Goal: Transaction & Acquisition: Download file/media

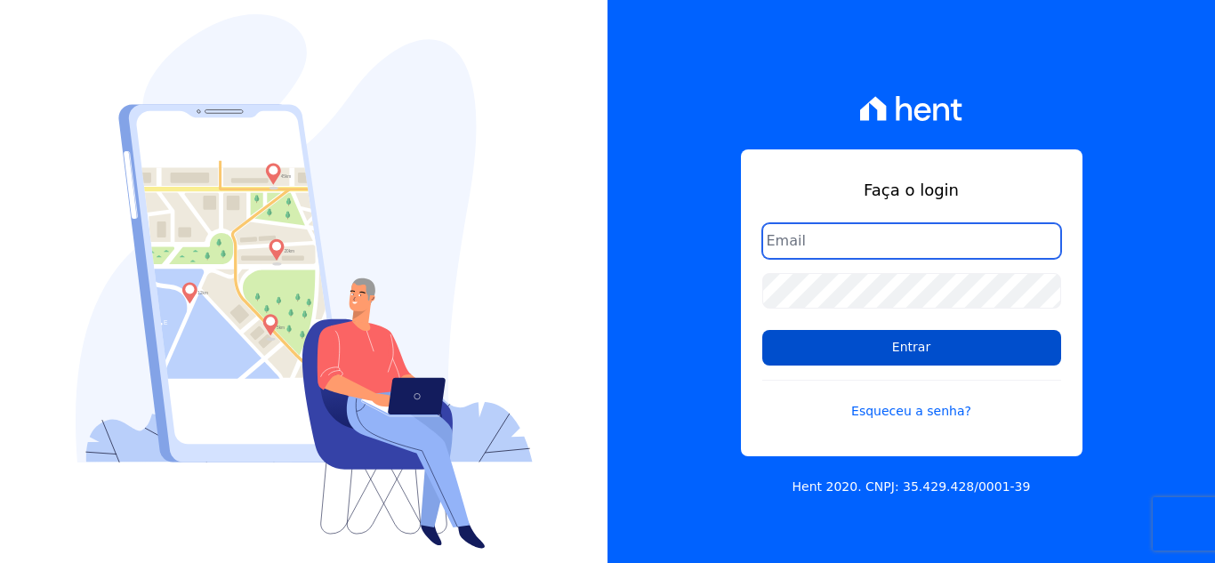
type input "cabralempreendimentoscomercial@gmail.com"
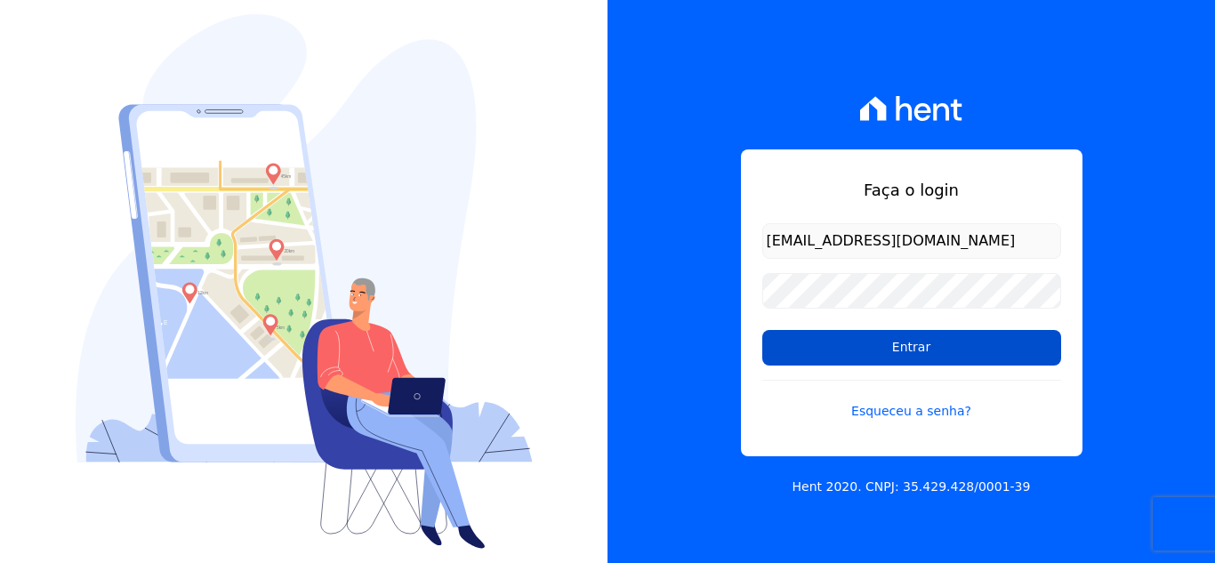
click at [927, 344] on input "Entrar" at bounding box center [911, 348] width 299 height 36
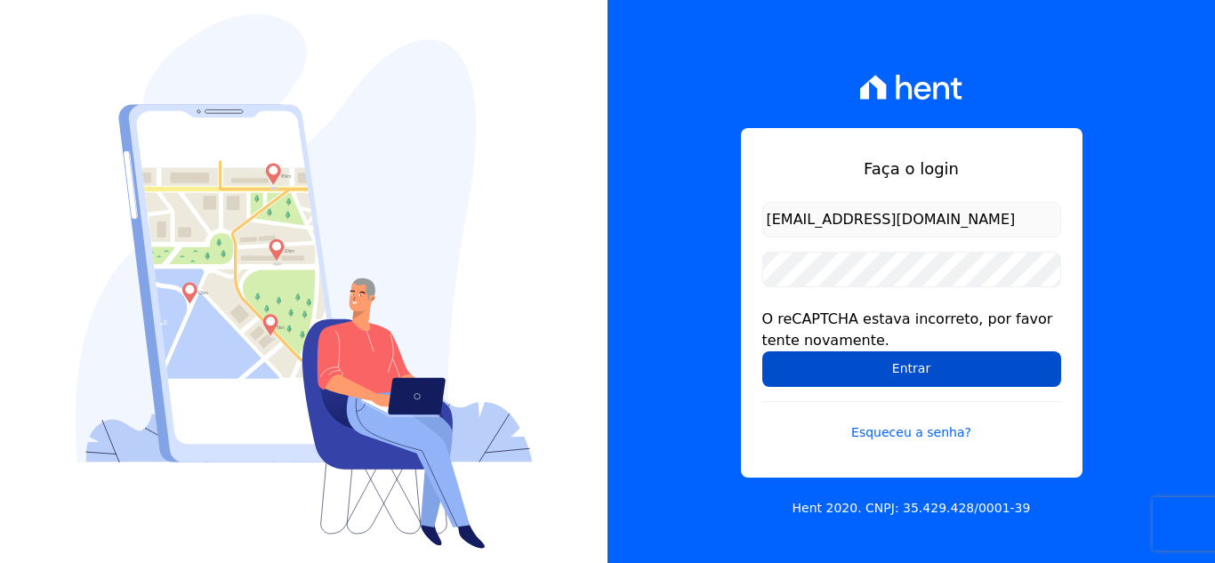
click at [926, 374] on input "Entrar" at bounding box center [911, 369] width 299 height 36
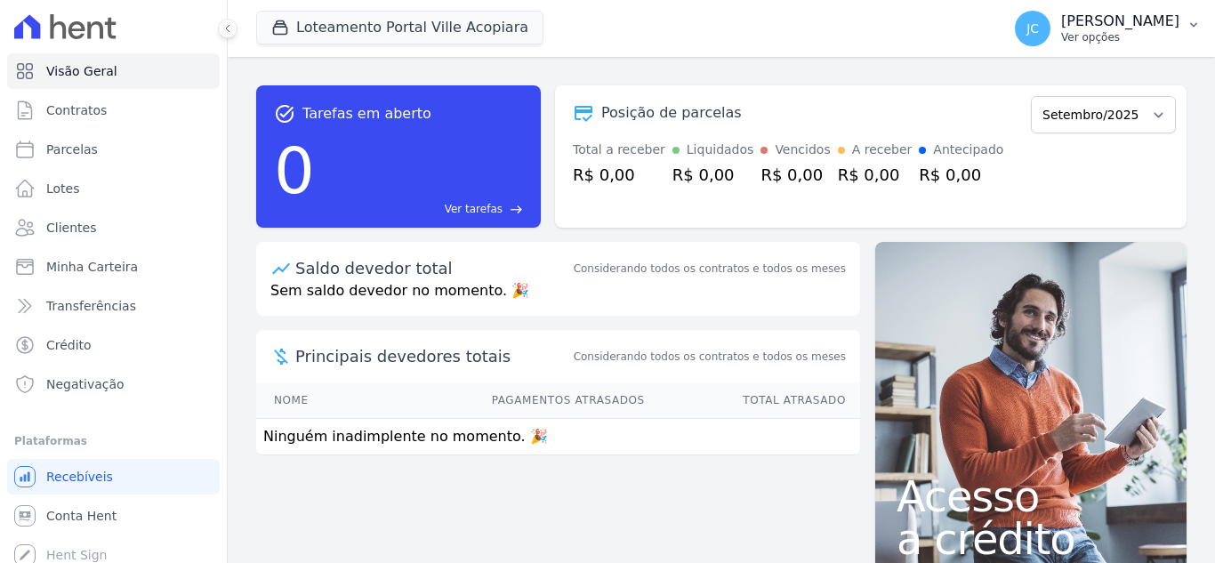
click at [1075, 35] on p "Ver opções" at bounding box center [1120, 37] width 118 height 14
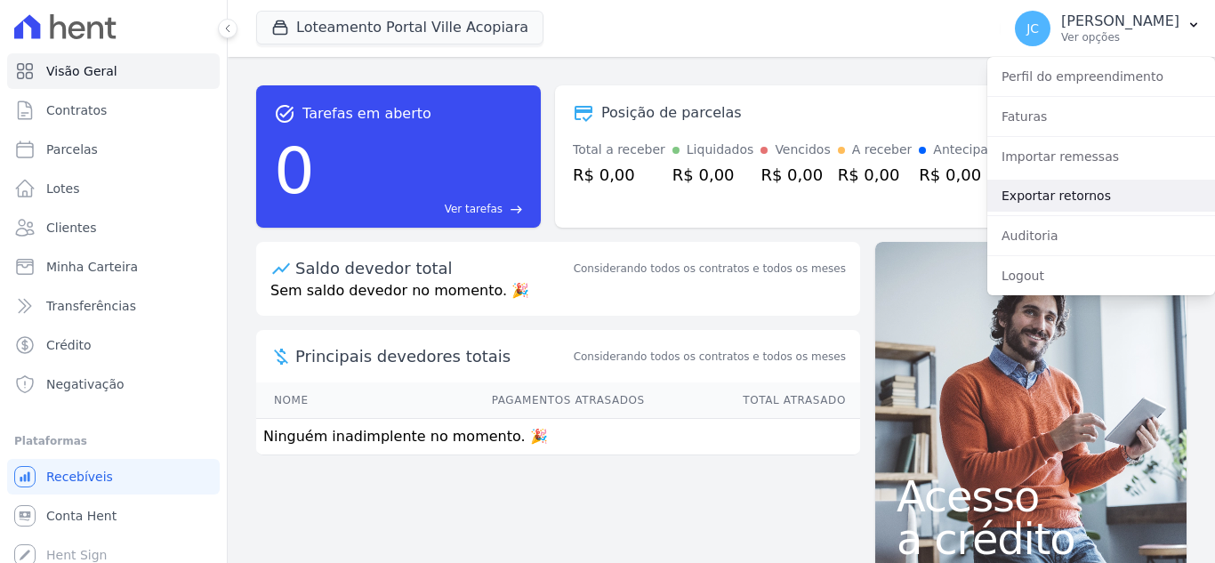
click at [1067, 201] on link "Exportar retornos" at bounding box center [1101, 196] width 228 height 32
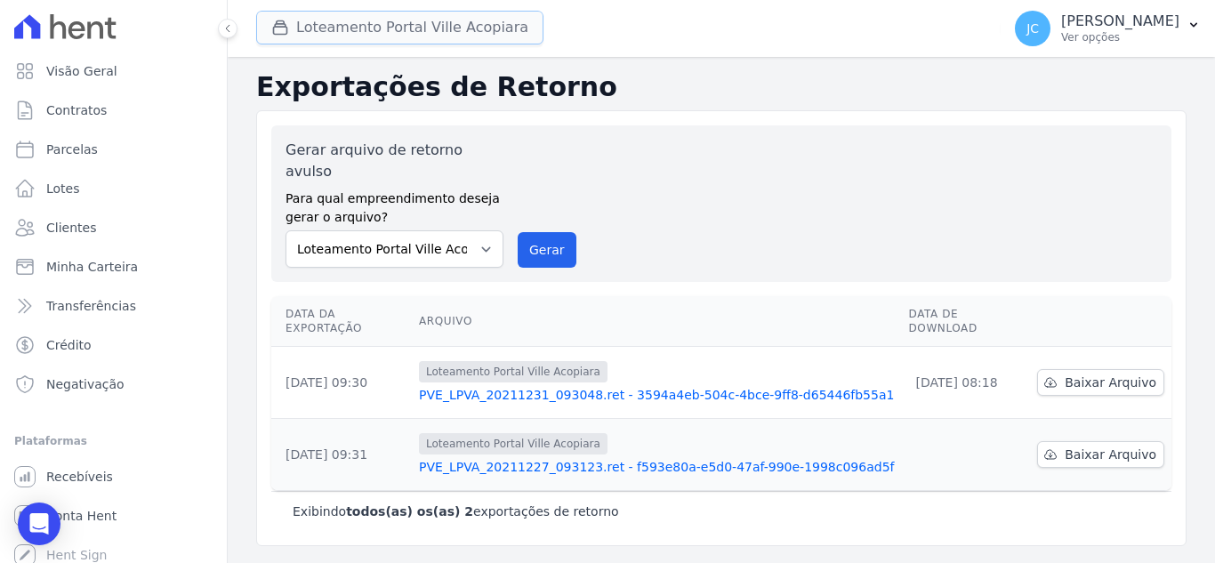
click at [340, 30] on button "Loteamento Portal Ville Acopiara" at bounding box center [399, 28] width 287 height 34
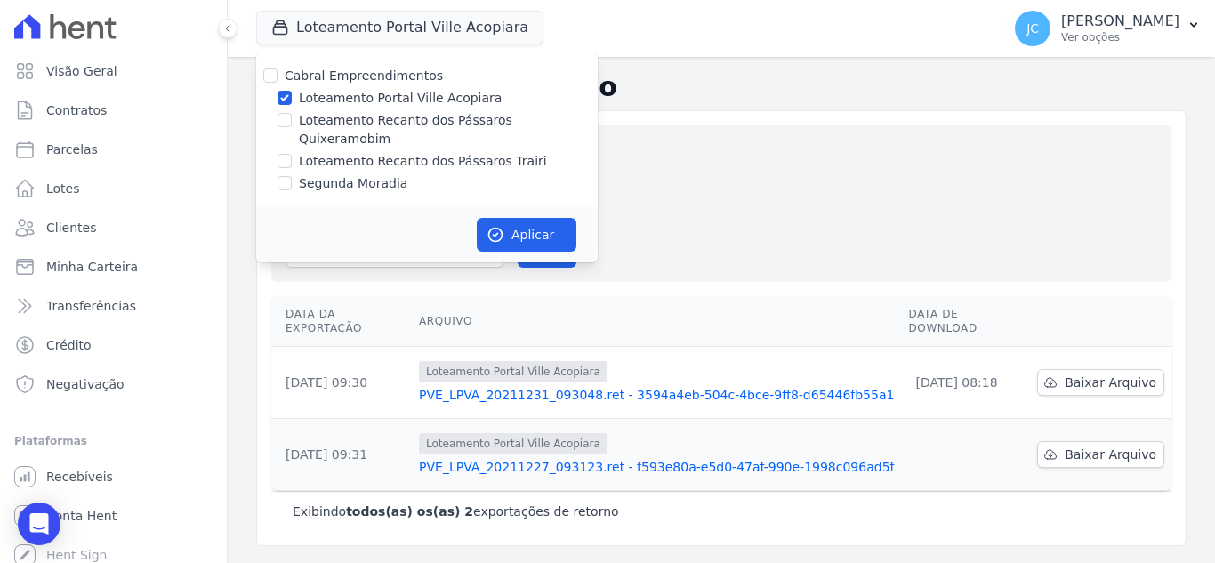
click at [335, 98] on label "Loteamento Portal Ville Acopiara" at bounding box center [400, 98] width 203 height 19
click at [292, 98] on input "Loteamento Portal Ville Acopiara" at bounding box center [285, 98] width 14 height 14
checkbox input "false"
click at [320, 125] on label "Loteamento Recanto dos Pássaros Quixeramobim" at bounding box center [448, 129] width 299 height 37
click at [292, 125] on input "Loteamento Recanto dos Pássaros Quixeramobim" at bounding box center [285, 120] width 14 height 14
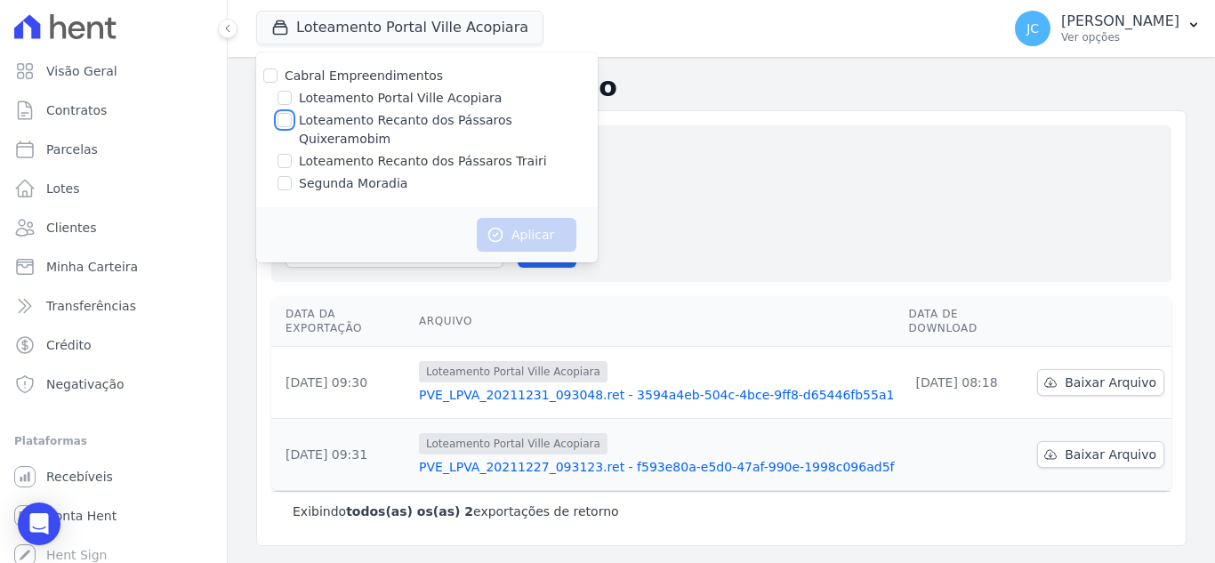
checkbox input "true"
click at [489, 226] on icon "button" at bounding box center [496, 235] width 18 height 18
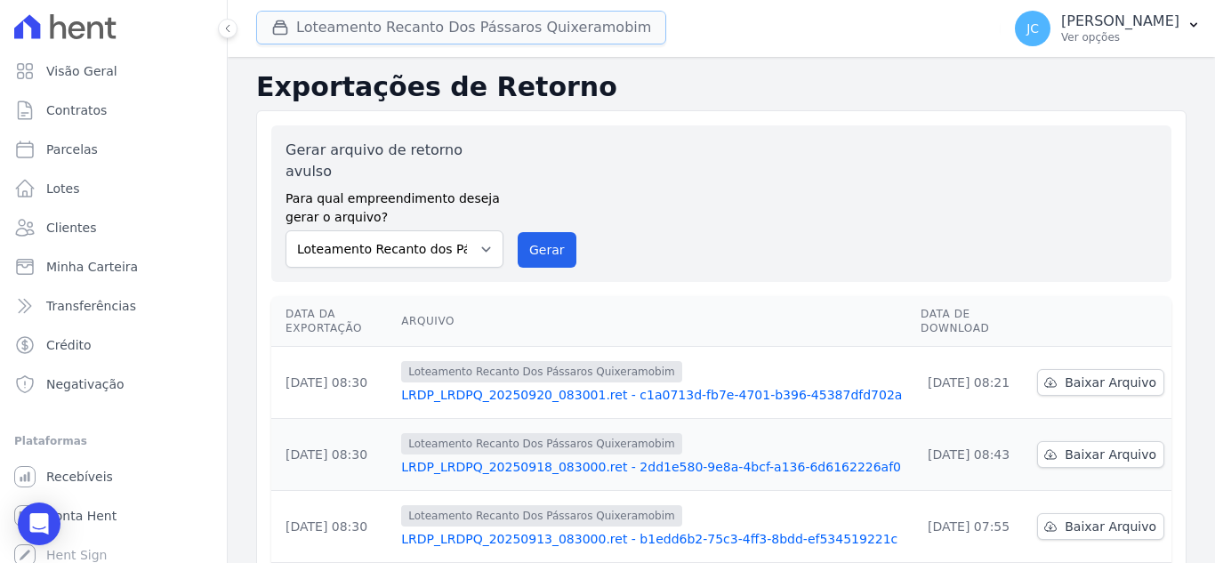
click at [377, 36] on button "Loteamento Recanto Dos Pássaros Quixeramobim" at bounding box center [461, 28] width 410 height 34
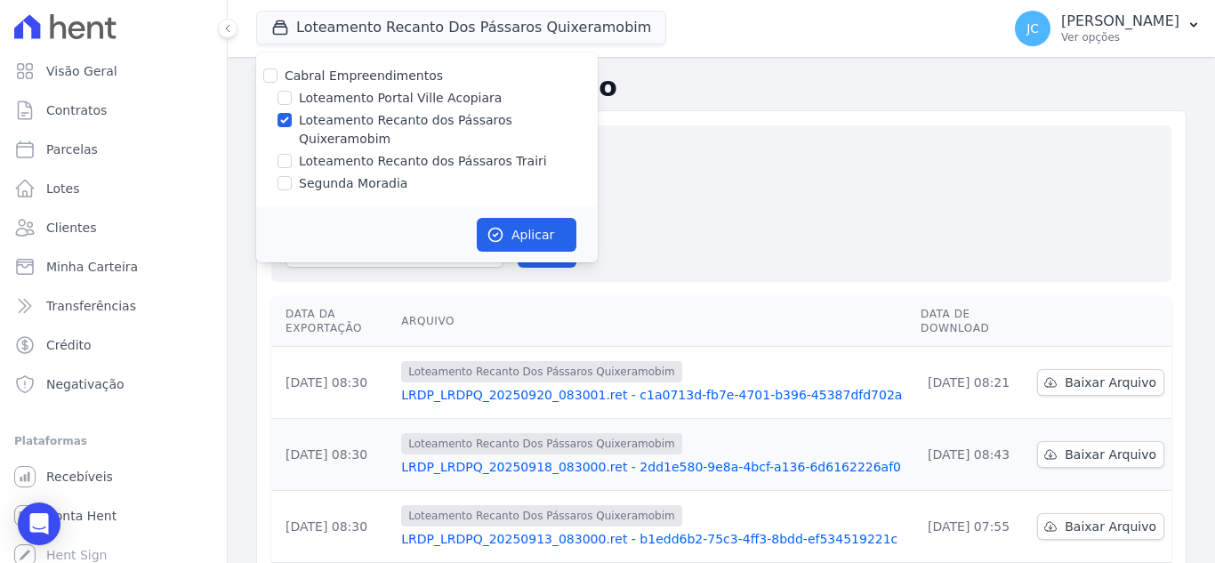
click at [317, 127] on label "Loteamento Recanto dos Pássaros Quixeramobim" at bounding box center [448, 129] width 299 height 37
click at [292, 127] on input "Loteamento Recanto dos Pássaros Quixeramobim" at bounding box center [285, 120] width 14 height 14
checkbox input "false"
click at [322, 152] on label "Loteamento Recanto dos Pássaros Trairi" at bounding box center [423, 161] width 248 height 19
click at [292, 154] on input "Loteamento Recanto dos Pássaros Trairi" at bounding box center [285, 161] width 14 height 14
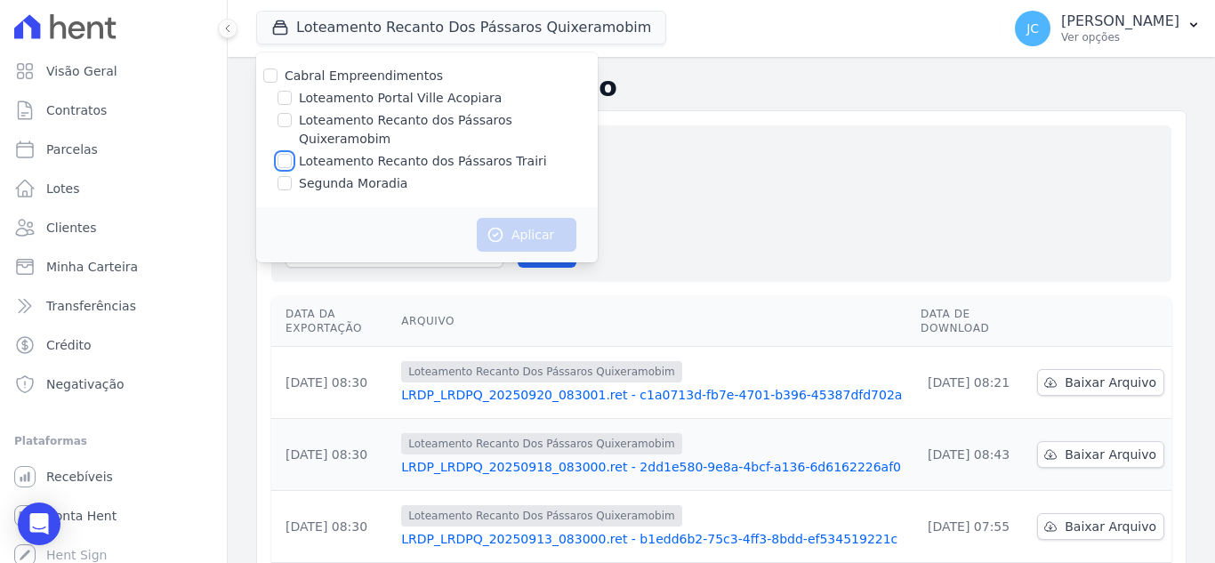
checkbox input "true"
click at [527, 218] on button "Aplicar" at bounding box center [527, 235] width 100 height 34
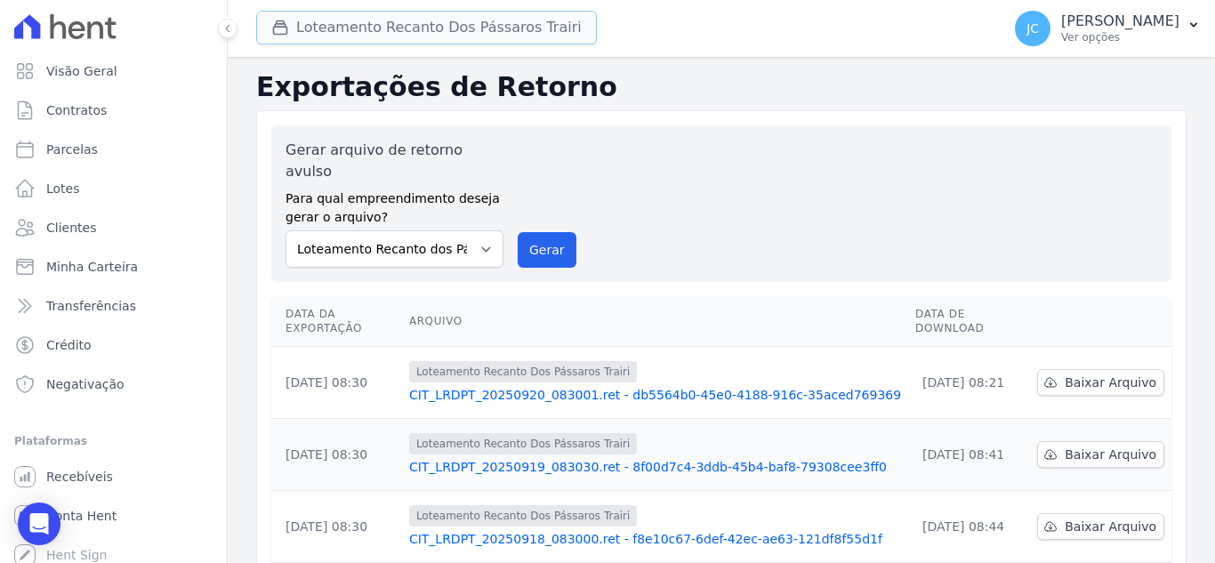
click at [374, 22] on button "Loteamento Recanto Dos Pássaros Trairi" at bounding box center [426, 28] width 341 height 34
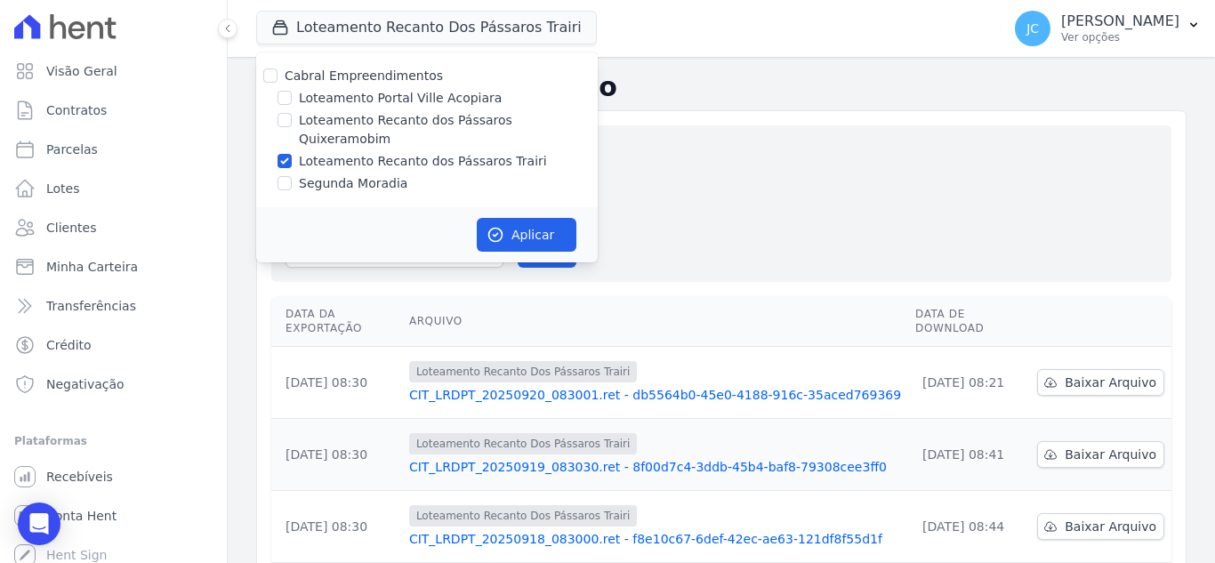
click at [325, 152] on label "Loteamento Recanto dos Pássaros Trairi" at bounding box center [423, 161] width 248 height 19
click at [292, 154] on input "Loteamento Recanto dos Pássaros Trairi" at bounding box center [285, 161] width 14 height 14
checkbox input "false"
click at [320, 174] on label "Segunda Moradia" at bounding box center [353, 183] width 109 height 19
click at [292, 176] on input "Segunda Moradia" at bounding box center [285, 183] width 14 height 14
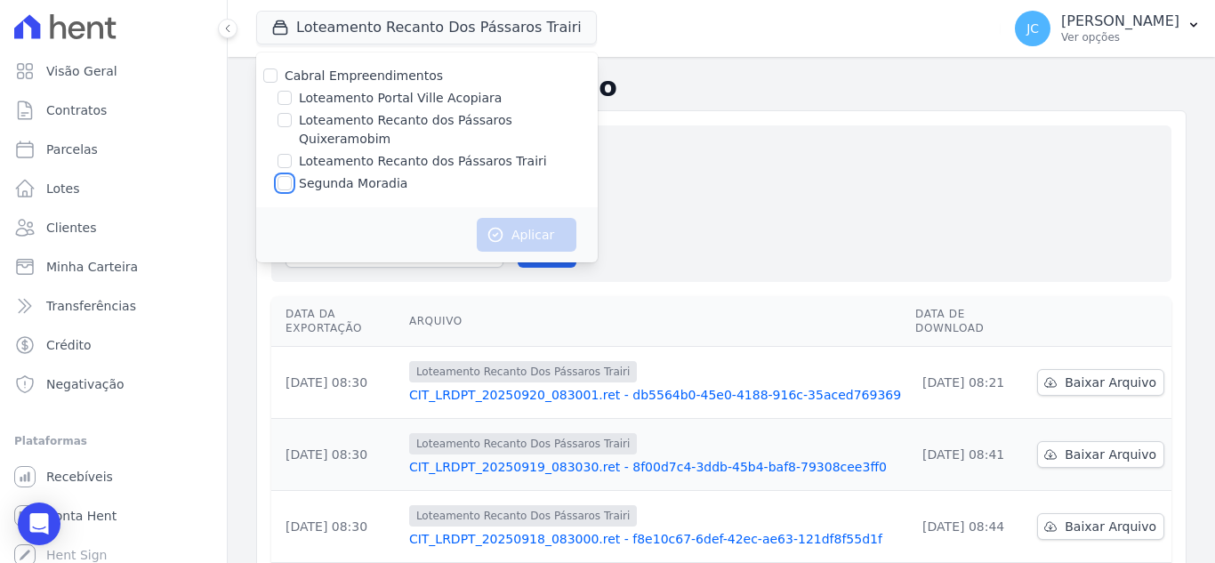
checkbox input "true"
click at [495, 226] on icon "button" at bounding box center [496, 235] width 18 height 18
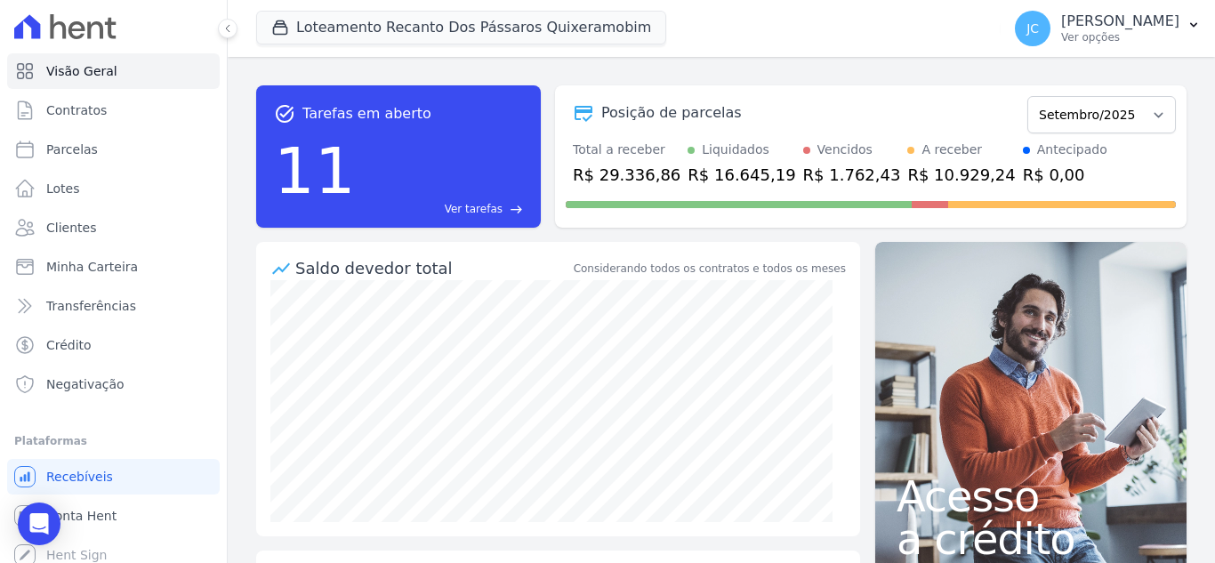
click at [1080, 18] on p "[PERSON_NAME]" at bounding box center [1120, 21] width 118 height 18
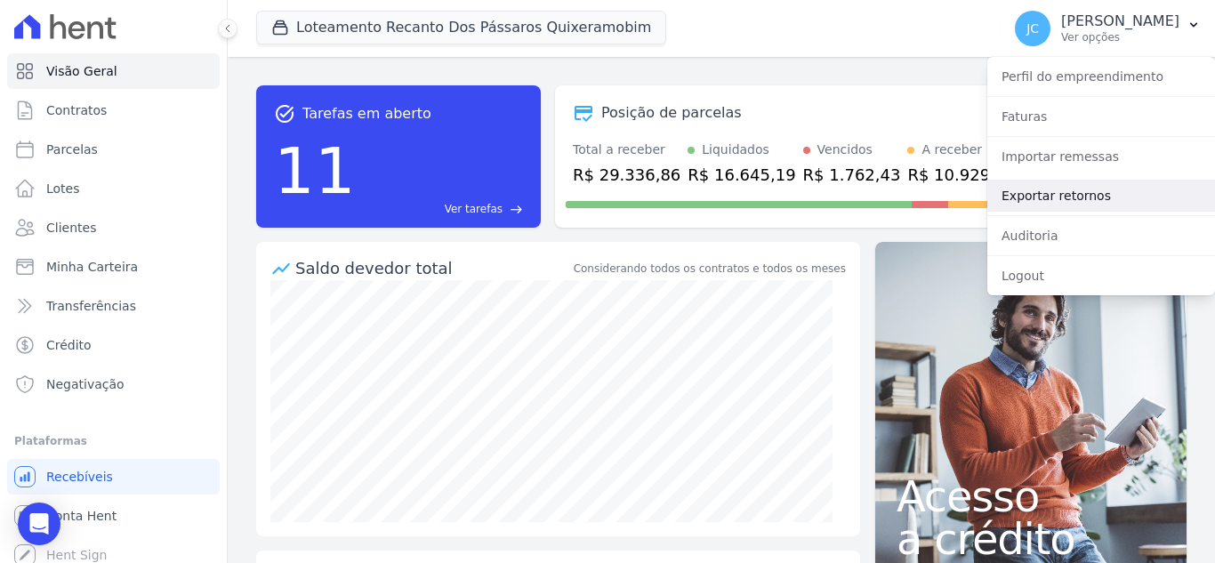
click at [1036, 197] on link "Exportar retornos" at bounding box center [1101, 196] width 228 height 32
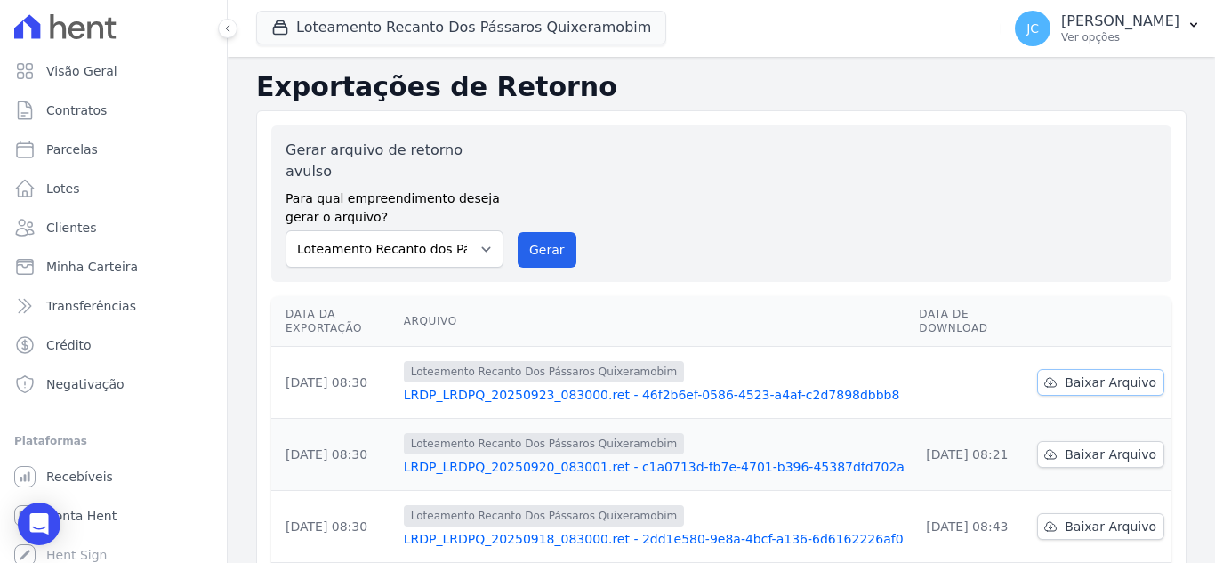
click at [1078, 374] on span "Baixar Arquivo" at bounding box center [1111, 383] width 92 height 18
click at [444, 22] on button "Loteamento Recanto Dos Pássaros Quixeramobim" at bounding box center [461, 28] width 410 height 34
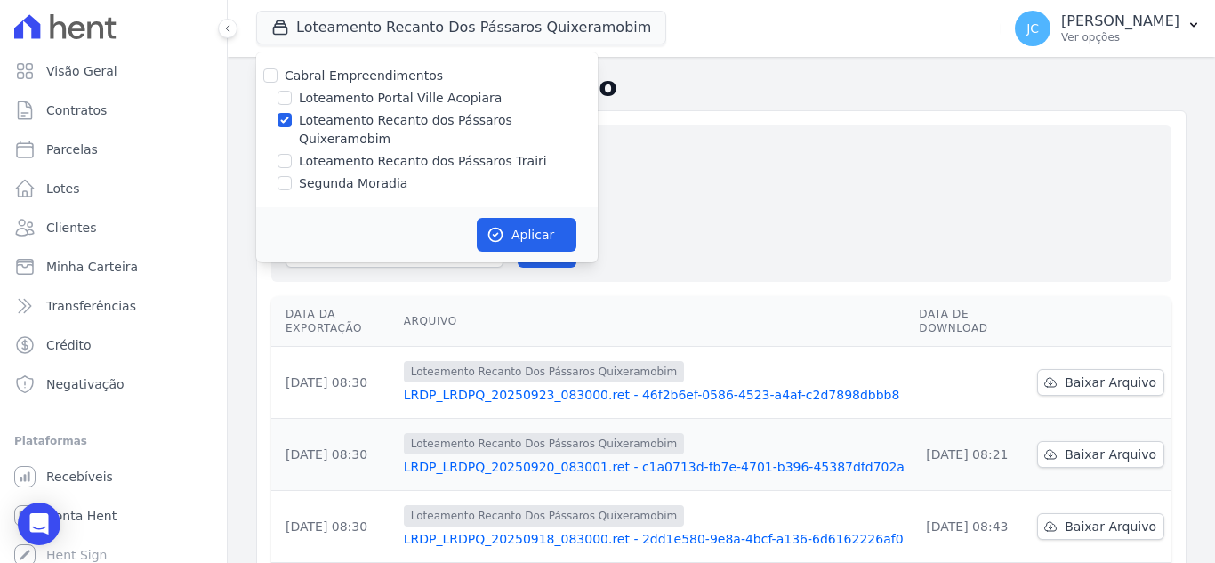
click at [352, 125] on label "Loteamento Recanto dos Pássaros Quixeramobim" at bounding box center [448, 129] width 299 height 37
click at [292, 125] on input "Loteamento Recanto dos Pássaros Quixeramobim" at bounding box center [285, 120] width 14 height 14
checkbox input "false"
click at [342, 152] on label "Loteamento Recanto dos Pássaros Trairi" at bounding box center [423, 161] width 248 height 19
click at [292, 154] on input "Loteamento Recanto dos Pássaros Trairi" at bounding box center [285, 161] width 14 height 14
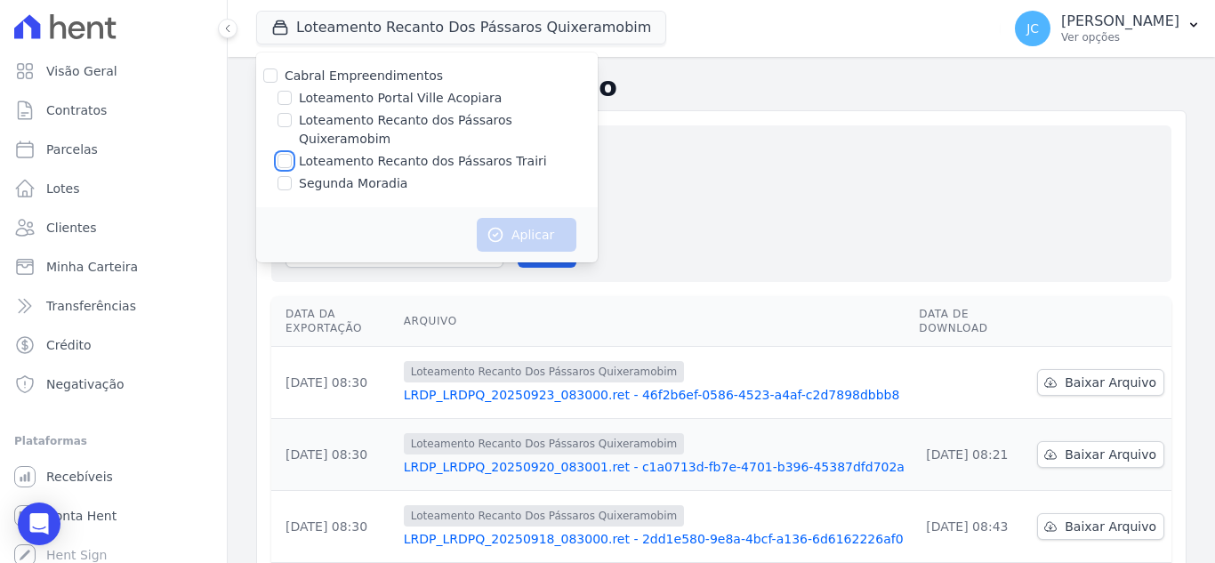
checkbox input "true"
click at [540, 218] on button "Aplicar" at bounding box center [527, 235] width 100 height 34
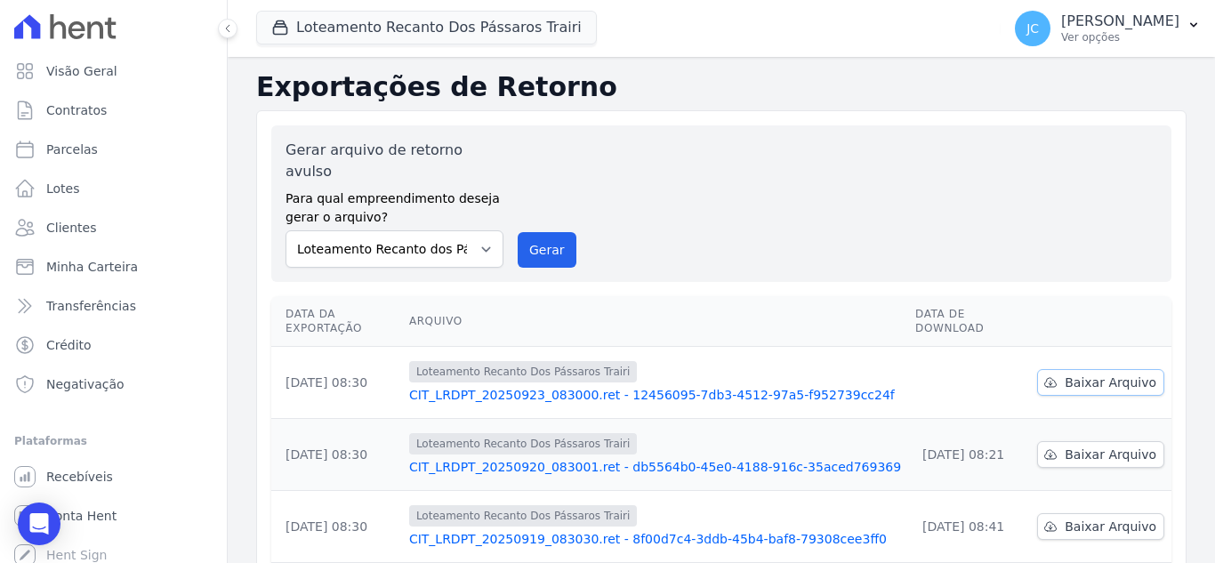
click at [1046, 369] on link "Baixar Arquivo" at bounding box center [1100, 382] width 127 height 27
click at [425, 29] on button "Loteamento Recanto Dos Pássaros Trairi" at bounding box center [426, 28] width 341 height 34
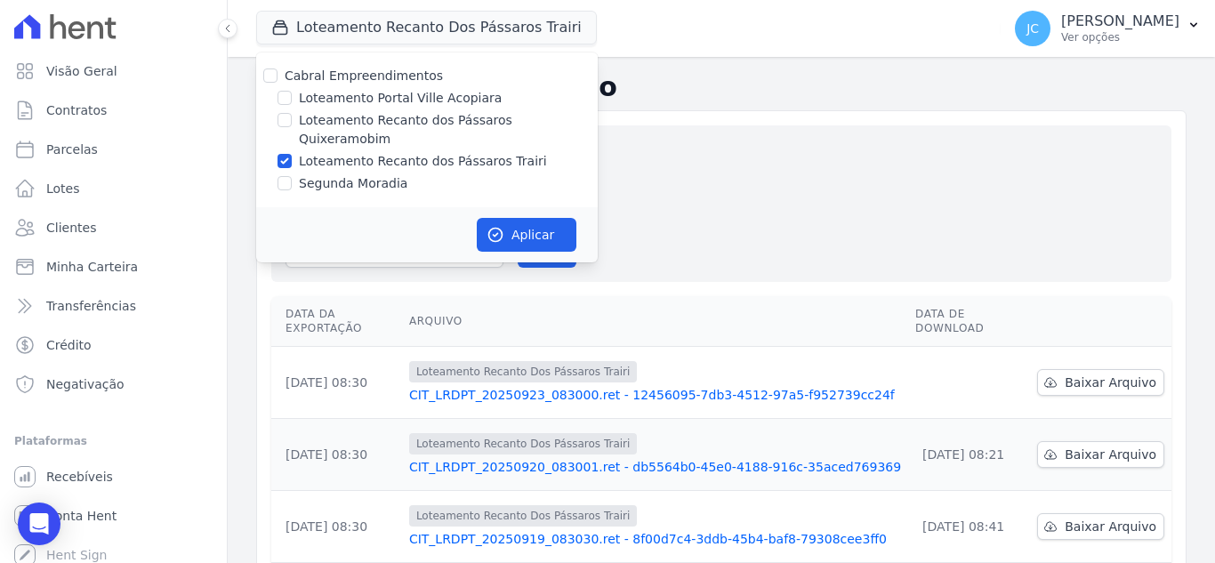
click at [297, 152] on div "Loteamento Recanto dos Pássaros Trairi" at bounding box center [427, 161] width 342 height 19
click at [322, 152] on label "Loteamento Recanto dos Pássaros Trairi" at bounding box center [423, 161] width 248 height 19
click at [292, 154] on input "Loteamento Recanto dos Pássaros Trairi" at bounding box center [285, 161] width 14 height 14
checkbox input "false"
click at [358, 174] on label "Segunda Moradia" at bounding box center [353, 183] width 109 height 19
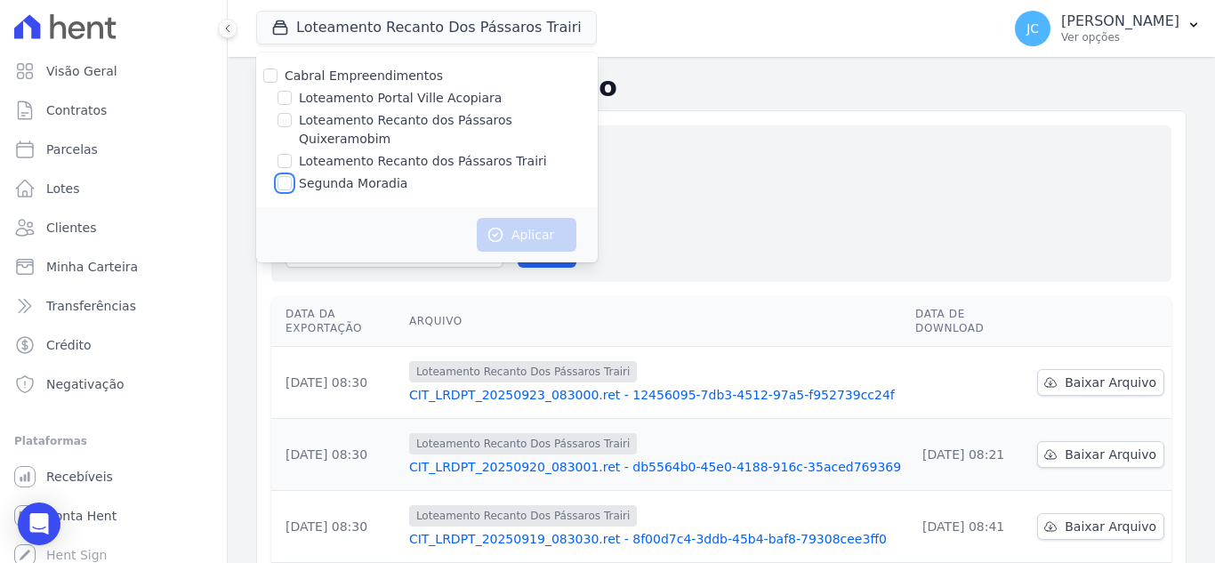
click at [292, 176] on input "Segunda Moradia" at bounding box center [285, 183] width 14 height 14
checkbox input "true"
click at [501, 218] on button "Aplicar" at bounding box center [527, 235] width 100 height 34
